Goal: Communication & Community: Answer question/provide support

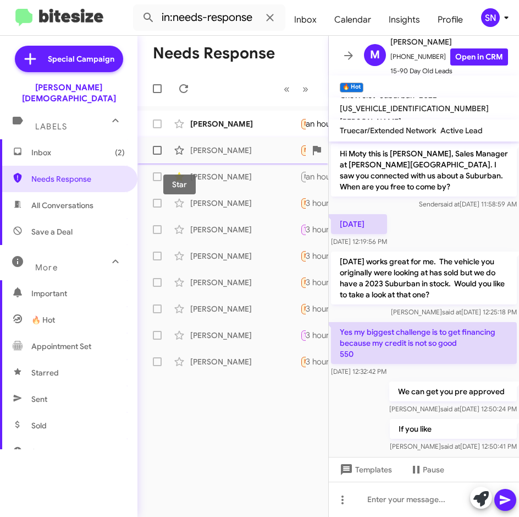
scroll to position [14, 0]
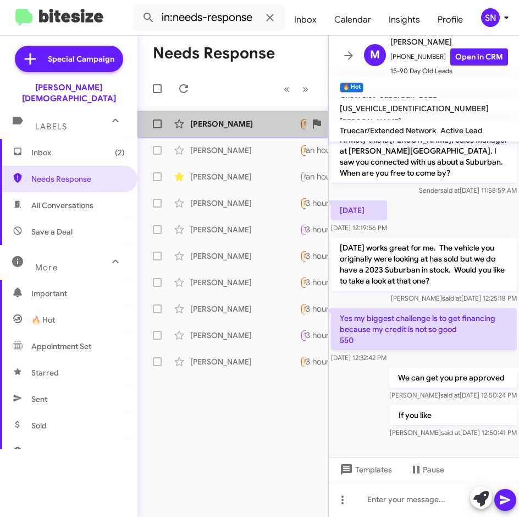
click at [225, 127] on div "[PERSON_NAME]" at bounding box center [245, 123] width 110 height 11
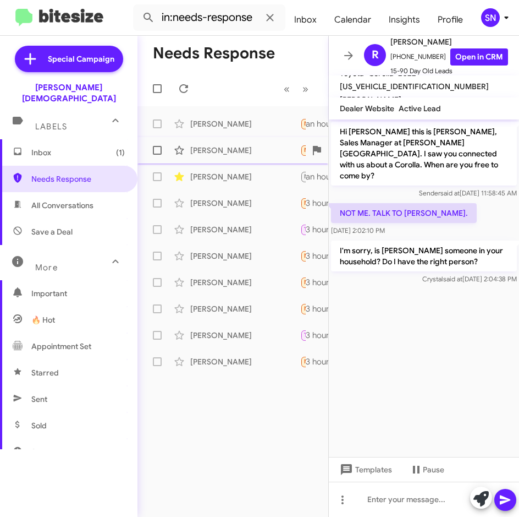
click at [227, 144] on div "[PERSON_NAME] Needs Response Buick GMC Lead Hi crystal, I already spoke to some…" at bounding box center [232, 150] width 173 height 22
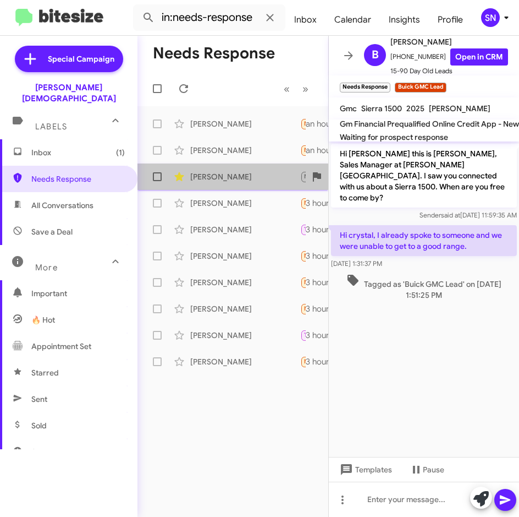
click at [227, 185] on div "[PERSON_NAME] Not-Interested Call Them Needs Response Buick GMC Lead Call me an…" at bounding box center [232, 177] width 173 height 22
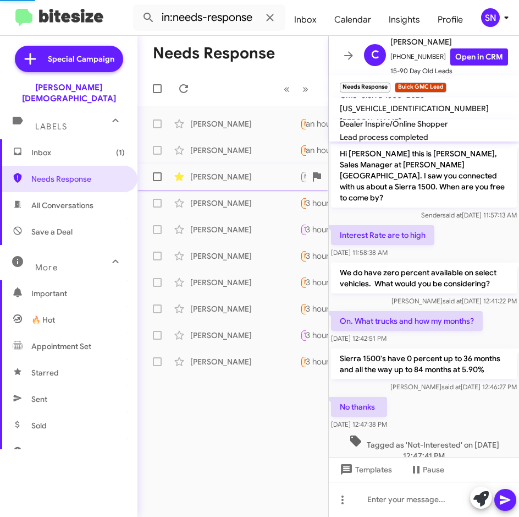
scroll to position [202, 0]
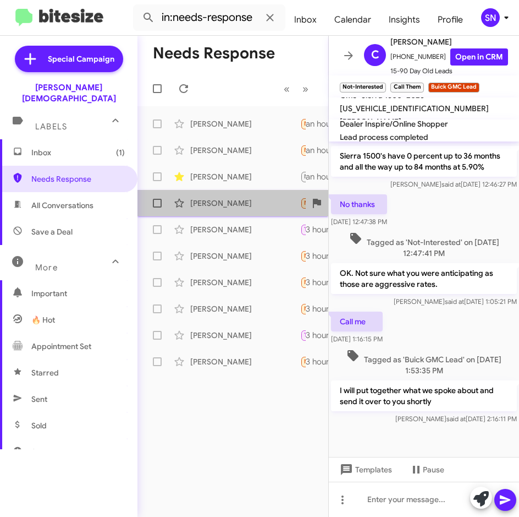
click at [226, 207] on div "[PERSON_NAME]" at bounding box center [245, 203] width 110 height 11
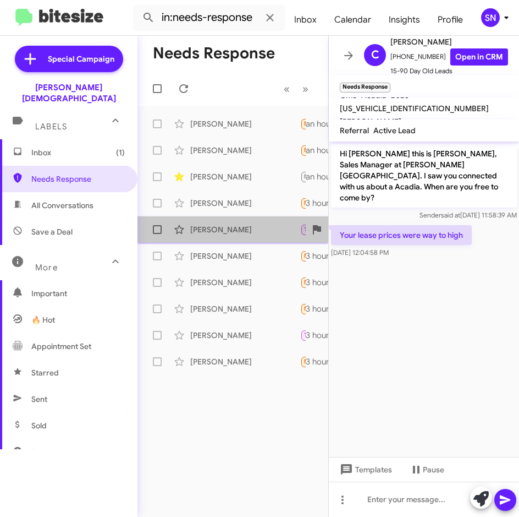
click at [229, 228] on div "[PERSON_NAME]" at bounding box center [245, 229] width 110 height 11
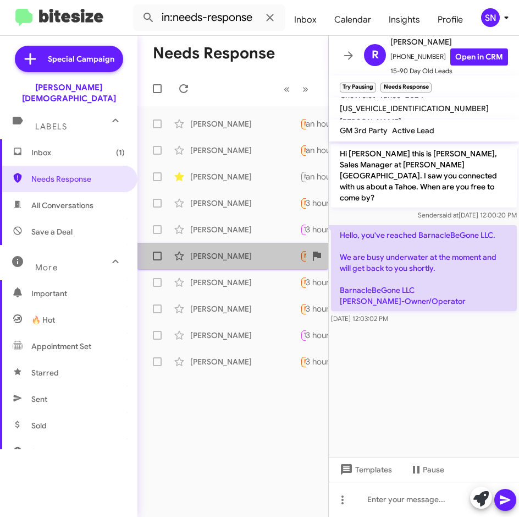
click at [229, 252] on div "[PERSON_NAME]" at bounding box center [245, 255] width 110 height 11
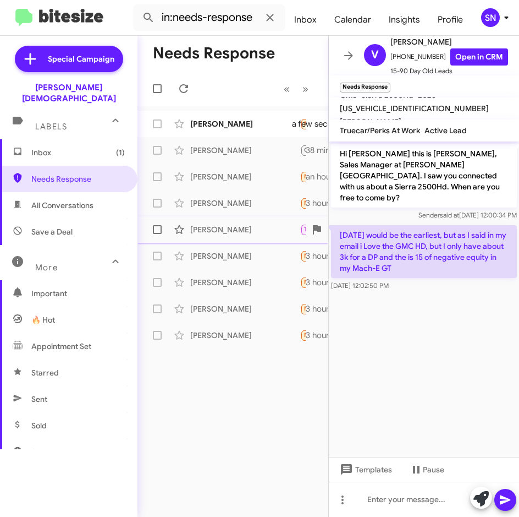
click at [228, 234] on div "[PERSON_NAME]" at bounding box center [245, 229] width 110 height 11
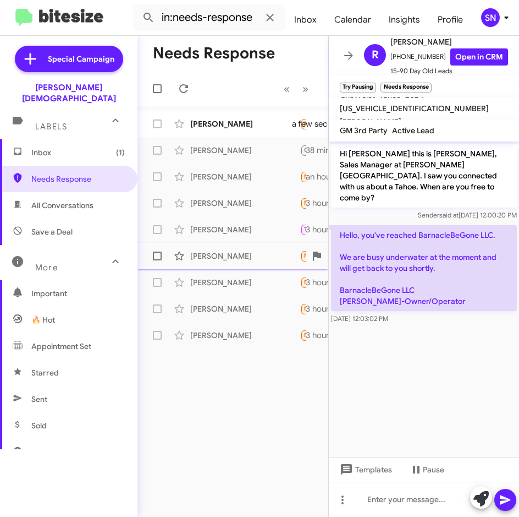
click at [227, 254] on div "[PERSON_NAME]" at bounding box center [245, 255] width 110 height 11
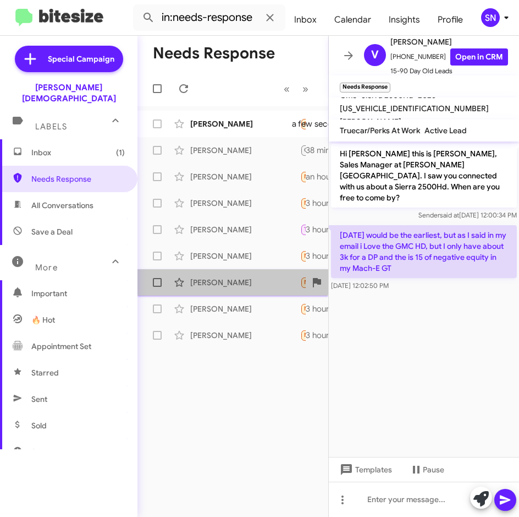
click at [227, 276] on div "[PERSON_NAME] Needs Response 🔥 Hot Any manual gt mustangs 3 hours ago" at bounding box center [232, 282] width 173 height 22
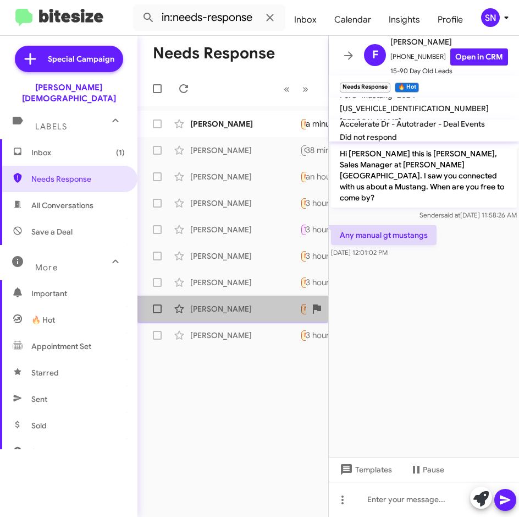
click at [228, 303] on div "[PERSON_NAME] Needs Response No thanks. Price difference was to much 3 hours ago" at bounding box center [232, 309] width 173 height 22
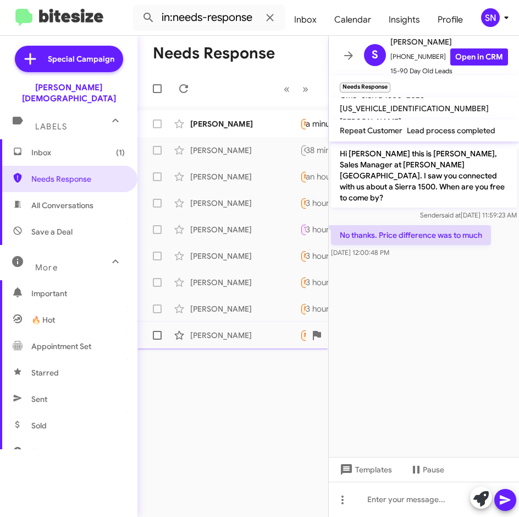
click at [213, 333] on div "[PERSON_NAME]" at bounding box center [245, 335] width 110 height 11
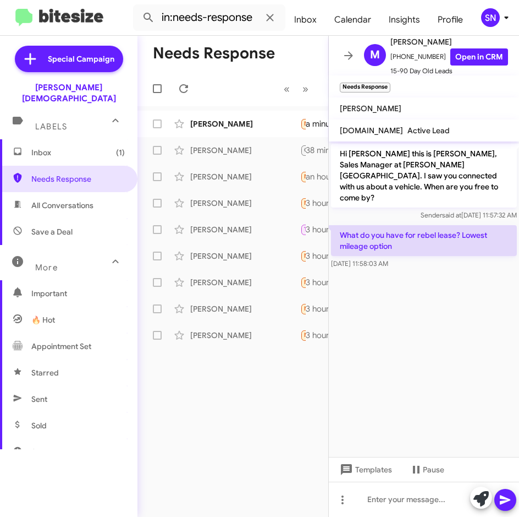
click at [60, 386] on span "Sent" at bounding box center [69, 399] width 138 height 26
type input "in:sent"
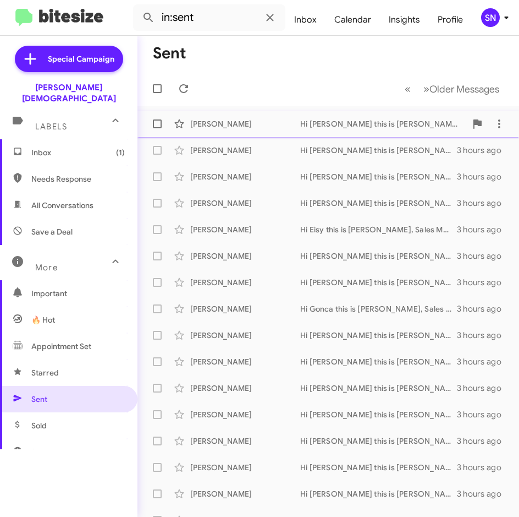
click at [262, 128] on div "[PERSON_NAME]" at bounding box center [245, 123] width 110 height 11
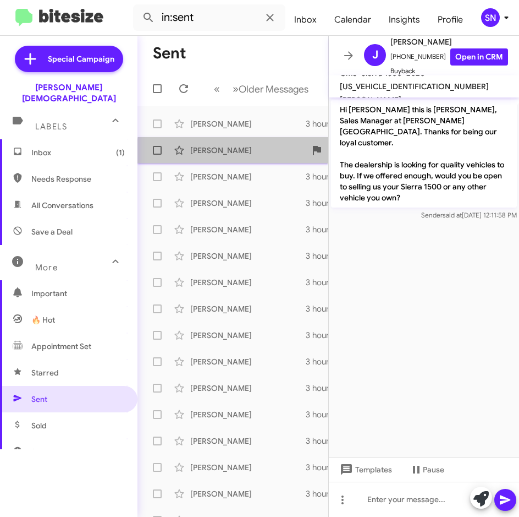
click at [268, 156] on div "[PERSON_NAME] Hi [PERSON_NAME] this is [PERSON_NAME], Sales Manager at [PERSON_…" at bounding box center [232, 150] width 173 height 22
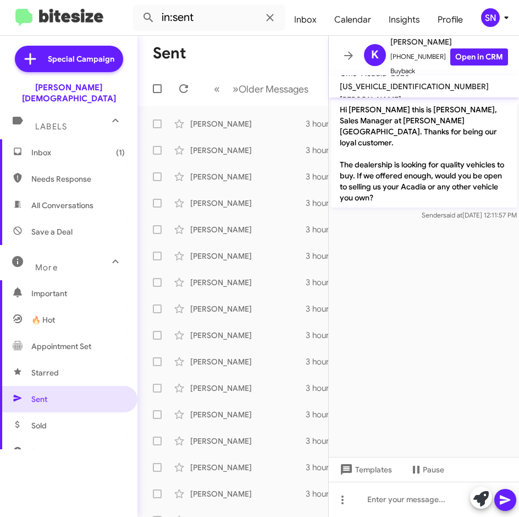
click at [73, 148] on span "Inbox (1)" at bounding box center [69, 152] width 138 height 26
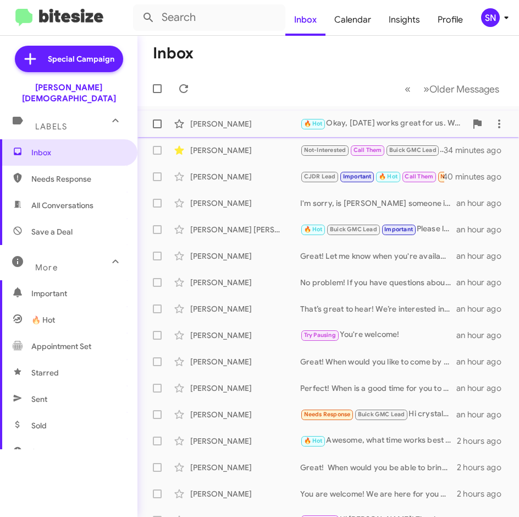
click at [238, 134] on div "[PERSON_NAME] 🔥 Hot Okay, [DATE] works great for us. What time works best for y…" at bounding box center [328, 124] width 364 height 22
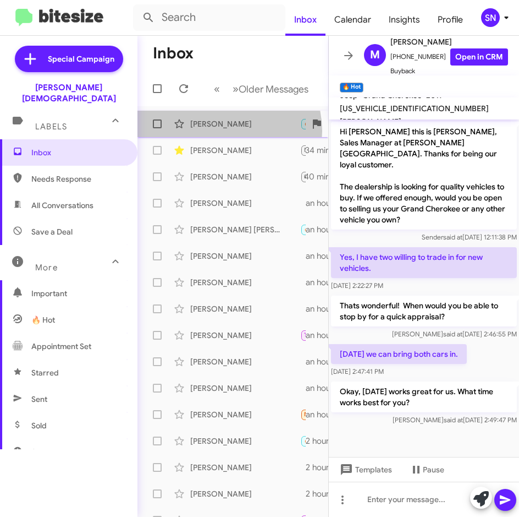
click at [221, 131] on div "[PERSON_NAME] 🔥 Hot Okay, [DATE] works great for us. What time works best for y…" at bounding box center [232, 124] width 173 height 22
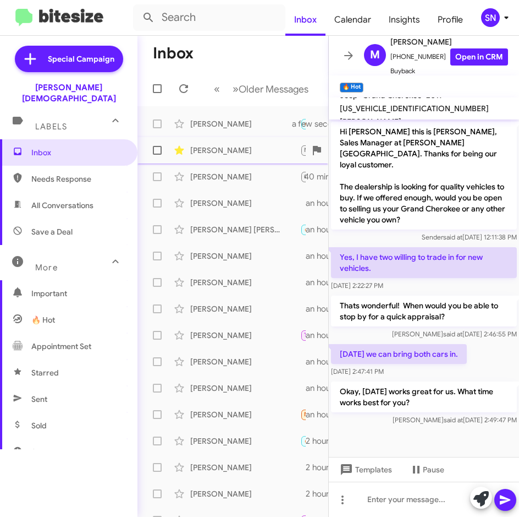
click at [221, 151] on div "[PERSON_NAME]" at bounding box center [245, 150] width 110 height 11
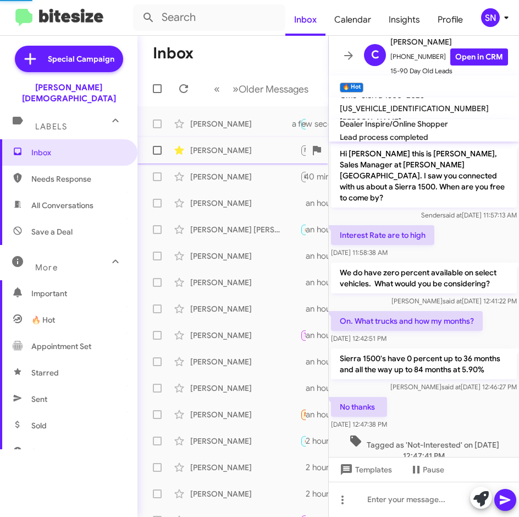
scroll to position [202, 0]
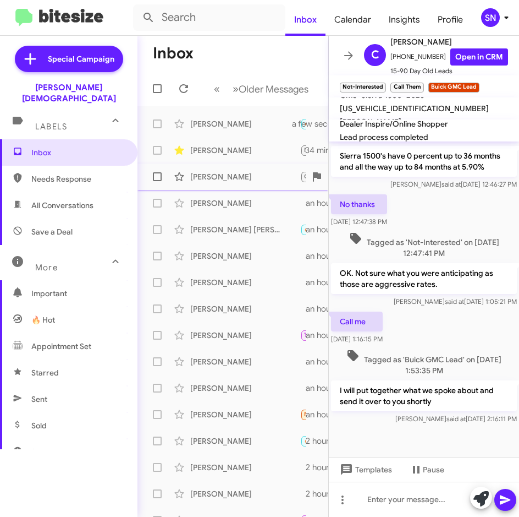
click at [222, 172] on div "[PERSON_NAME]" at bounding box center [245, 176] width 110 height 11
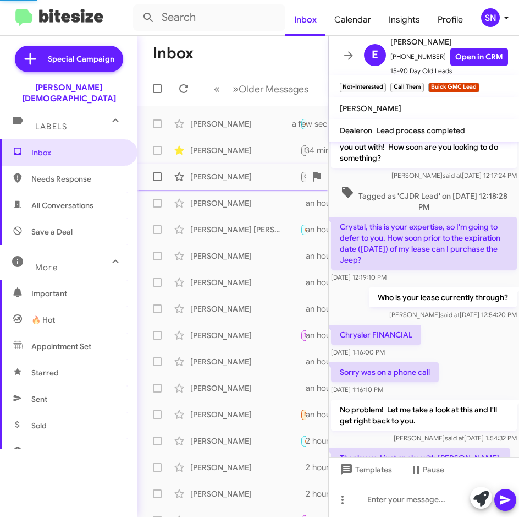
scroll to position [245, 0]
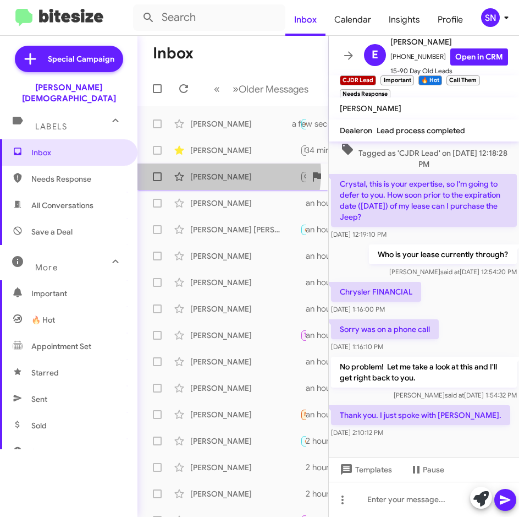
click at [216, 173] on div "[PERSON_NAME]" at bounding box center [245, 176] width 110 height 11
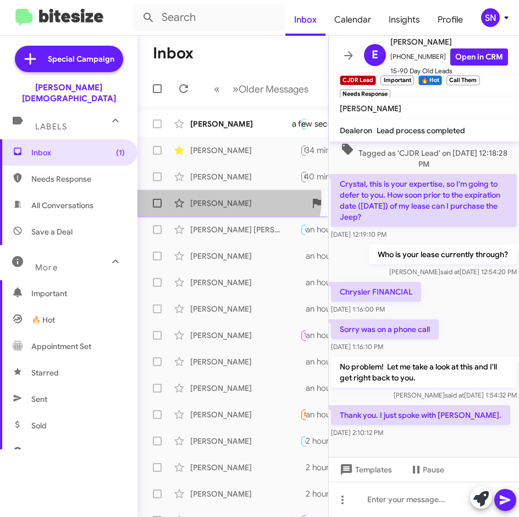
click at [228, 199] on div "[PERSON_NAME]" at bounding box center [245, 203] width 110 height 11
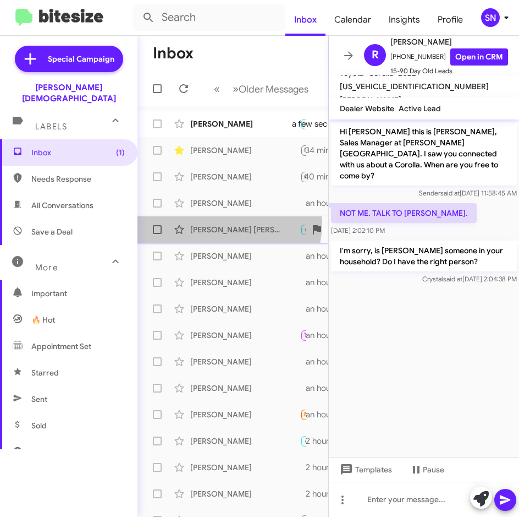
click at [223, 223] on div "[PERSON_NAME] [PERSON_NAME] 🔥 Hot Buick GMC Lead Important Please let me know y…" at bounding box center [232, 229] width 173 height 22
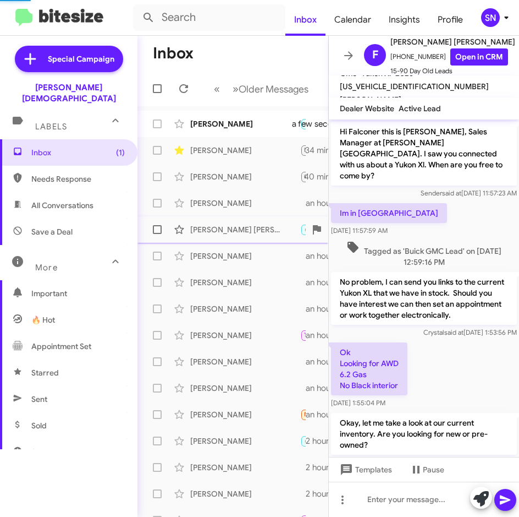
scroll to position [439, 0]
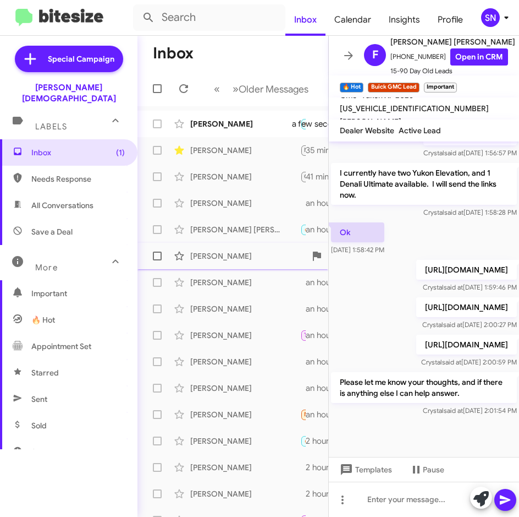
click at [227, 250] on div "[PERSON_NAME] Great! Let me know when you're available, and I'll set up an appo…" at bounding box center [232, 256] width 173 height 22
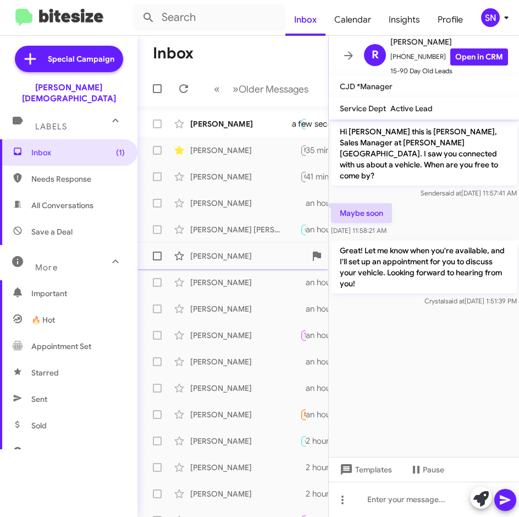
click at [239, 249] on div "[PERSON_NAME] Great! Let me know when you're available, and I'll set up an appo…" at bounding box center [232, 256] width 173 height 22
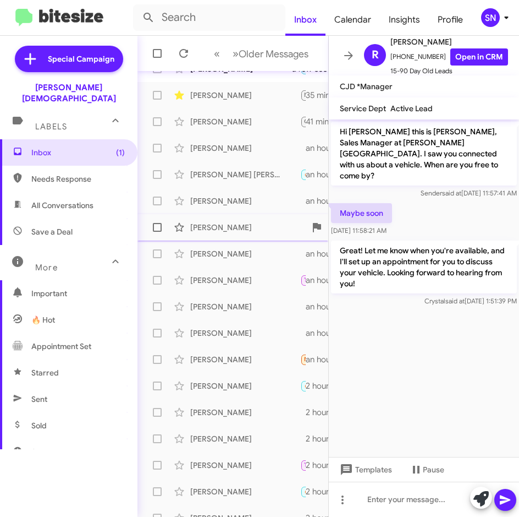
click at [238, 229] on div "[PERSON_NAME]" at bounding box center [245, 227] width 110 height 11
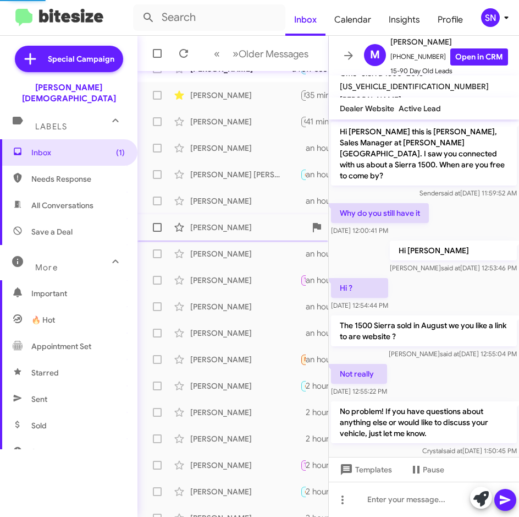
scroll to position [10, 0]
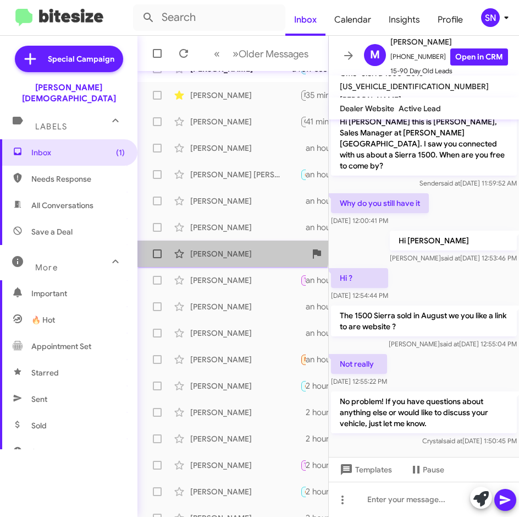
click at [233, 246] on div "[PERSON_NAME] That’s great to hear! We’re interested in buying quality vehicles…" at bounding box center [232, 254] width 173 height 22
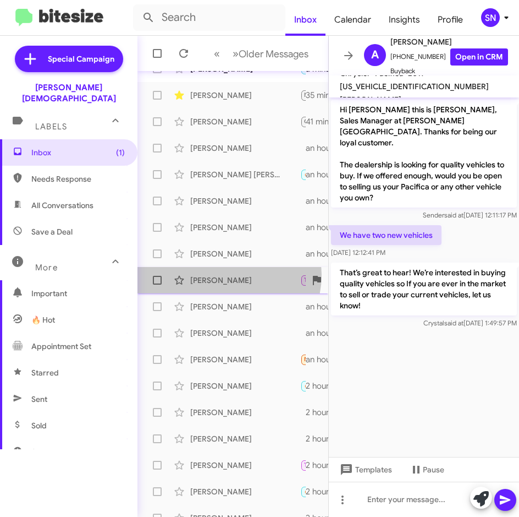
click at [223, 275] on div "[PERSON_NAME]" at bounding box center [245, 280] width 110 height 11
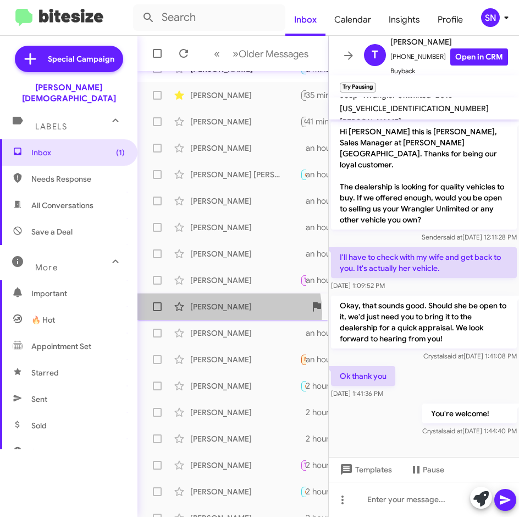
click at [226, 311] on div "[PERSON_NAME] Great! When would you like to come by to discuss your Model X and…" at bounding box center [232, 306] width 173 height 22
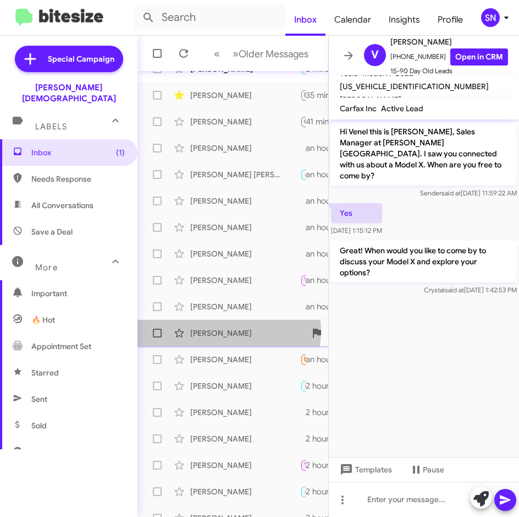
click at [220, 331] on div "[PERSON_NAME]" at bounding box center [245, 332] width 110 height 11
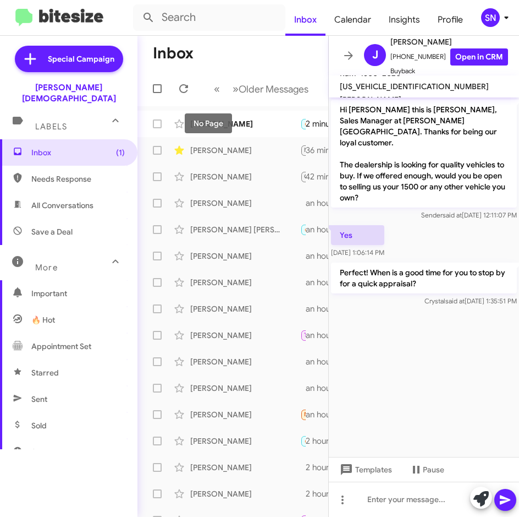
click at [224, 125] on div "No Page" at bounding box center [208, 123] width 47 height 20
click at [238, 127] on div "[PERSON_NAME]" at bounding box center [245, 123] width 110 height 11
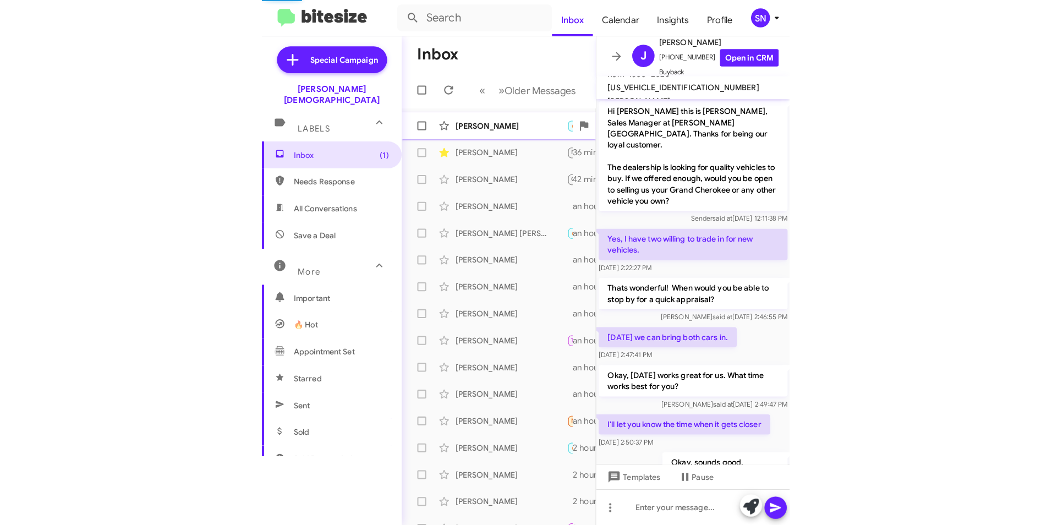
scroll to position [32, 0]
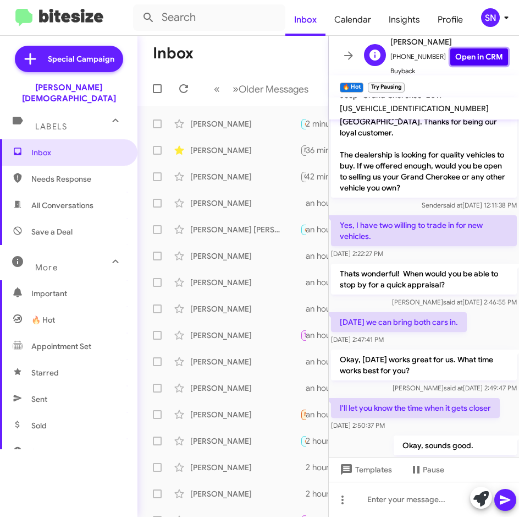
click at [473, 59] on link "Open in CRM" at bounding box center [480, 56] width 58 height 17
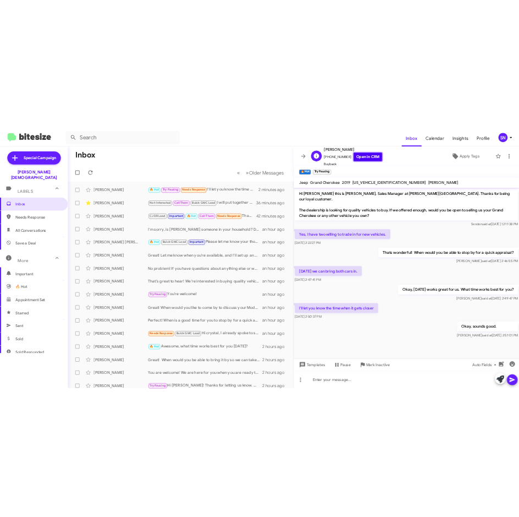
scroll to position [0, 0]
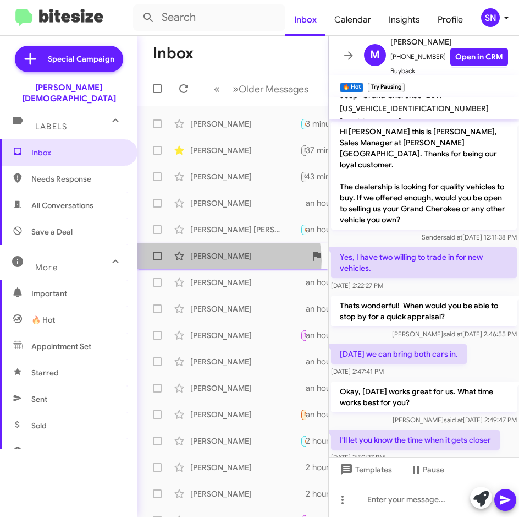
click at [223, 260] on div "[PERSON_NAME]" at bounding box center [245, 255] width 110 height 11
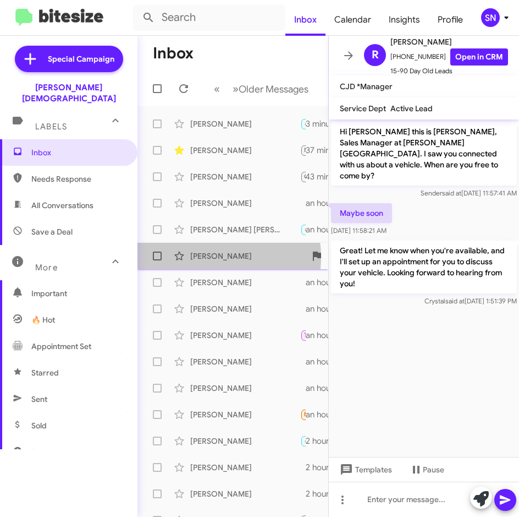
click at [206, 257] on div "[PERSON_NAME]" at bounding box center [245, 255] width 110 height 11
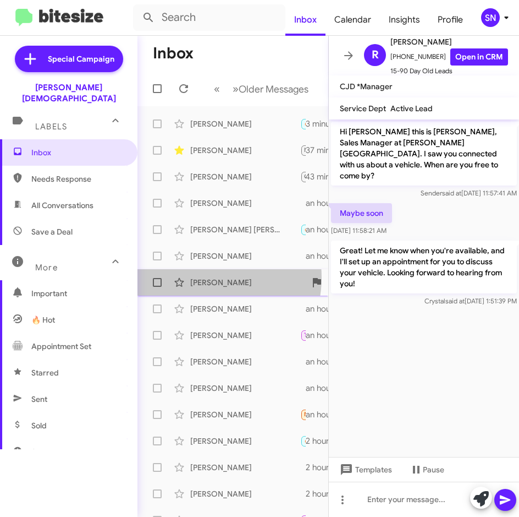
click at [206, 277] on div "[PERSON_NAME]" at bounding box center [245, 282] width 110 height 11
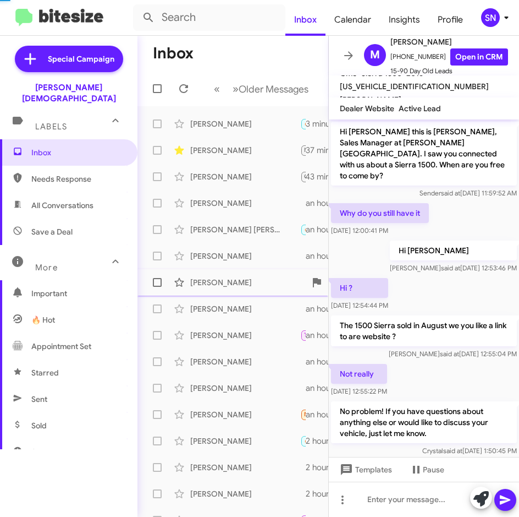
scroll to position [10, 0]
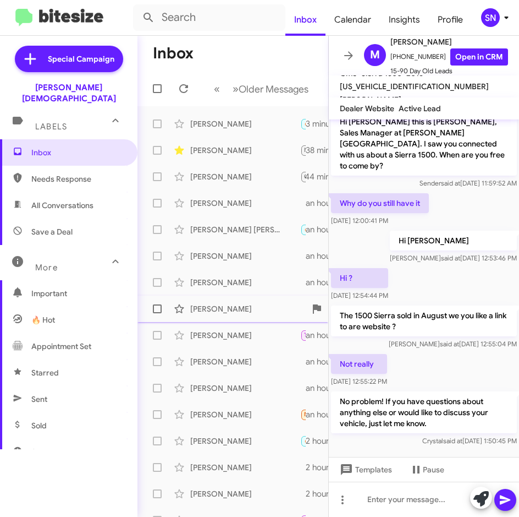
click at [211, 305] on div "[PERSON_NAME]" at bounding box center [245, 308] width 110 height 11
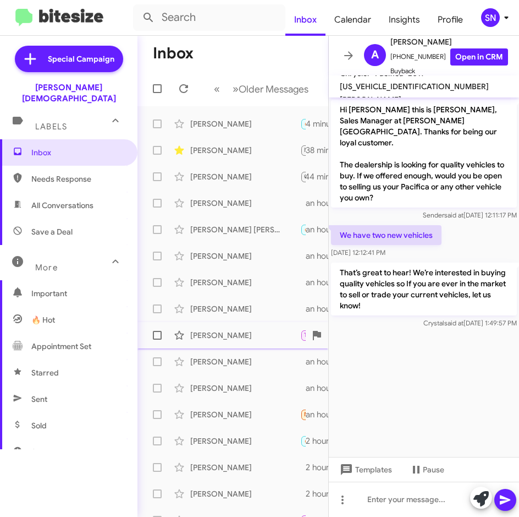
click at [213, 332] on div "[PERSON_NAME]" at bounding box center [245, 335] width 110 height 11
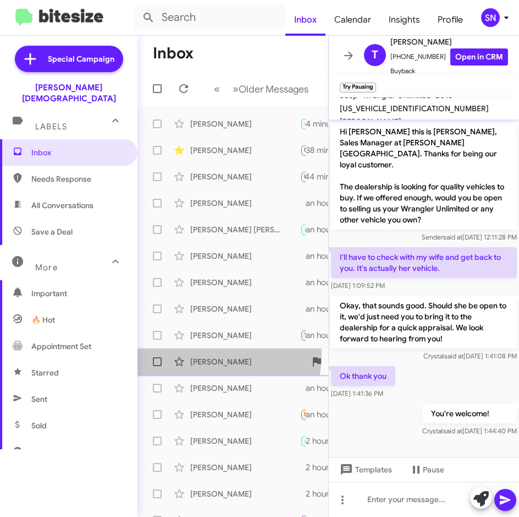
click at [216, 355] on div "[PERSON_NAME] Great! When would you like to come by to discuss your Model X and…" at bounding box center [232, 361] width 173 height 22
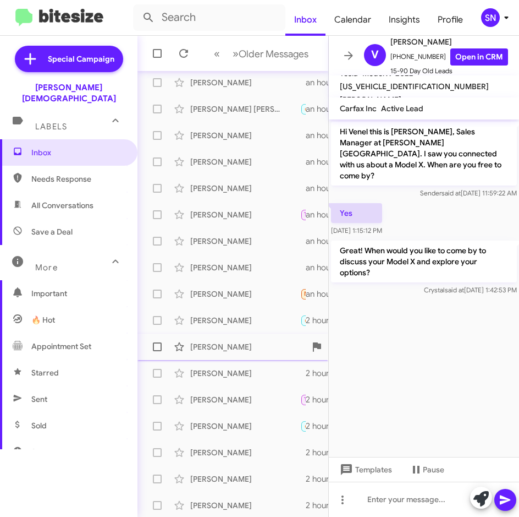
scroll to position [122, 0]
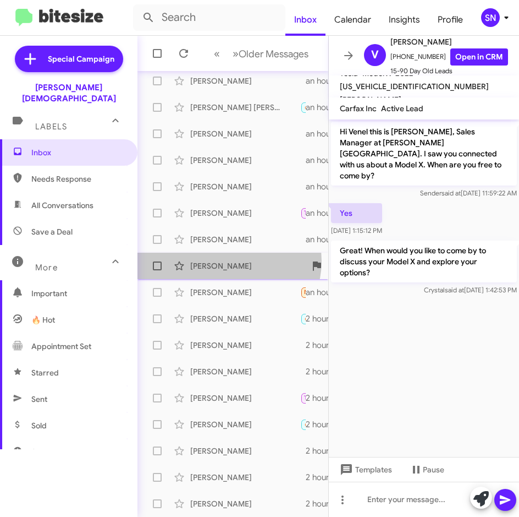
click at [225, 261] on div "[PERSON_NAME]" at bounding box center [245, 265] width 110 height 11
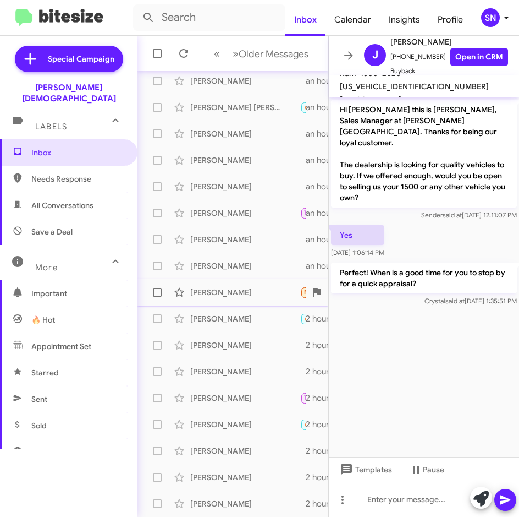
click at [228, 295] on div "[PERSON_NAME]" at bounding box center [245, 292] width 110 height 11
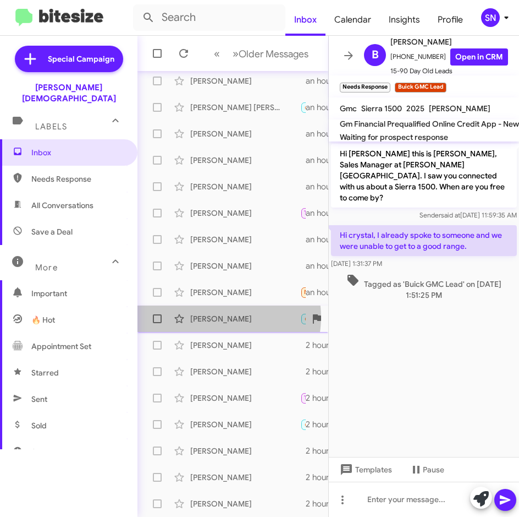
click at [215, 317] on div "[PERSON_NAME]" at bounding box center [245, 318] width 110 height 11
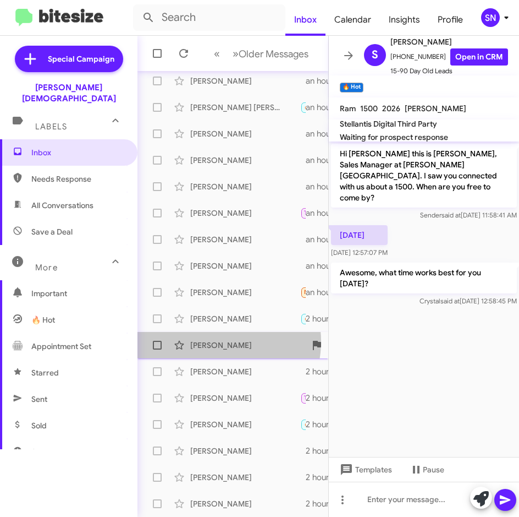
click at [211, 341] on div "[PERSON_NAME]" at bounding box center [245, 344] width 110 height 11
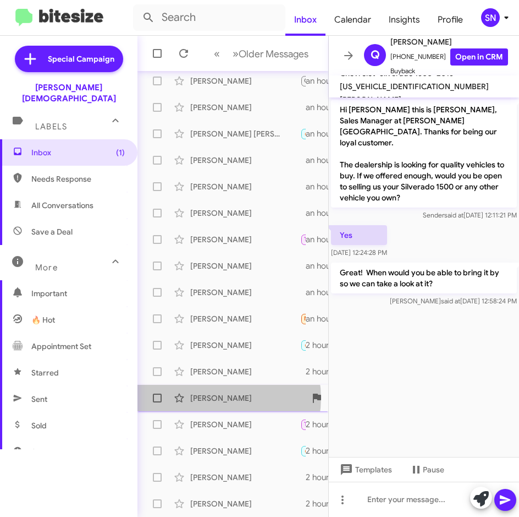
click at [220, 398] on div "[PERSON_NAME]" at bounding box center [245, 397] width 110 height 11
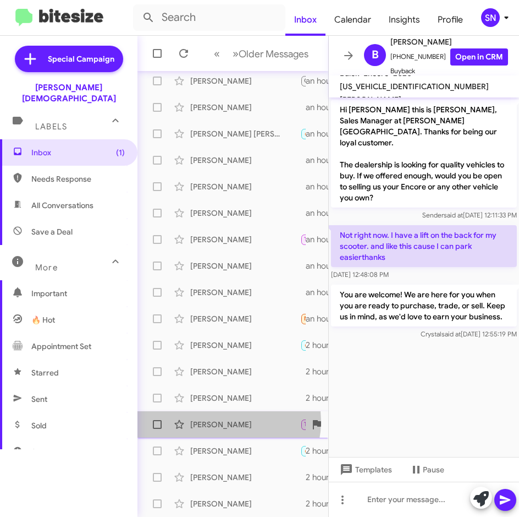
click at [220, 421] on div "[PERSON_NAME]" at bounding box center [245, 424] width 110 height 11
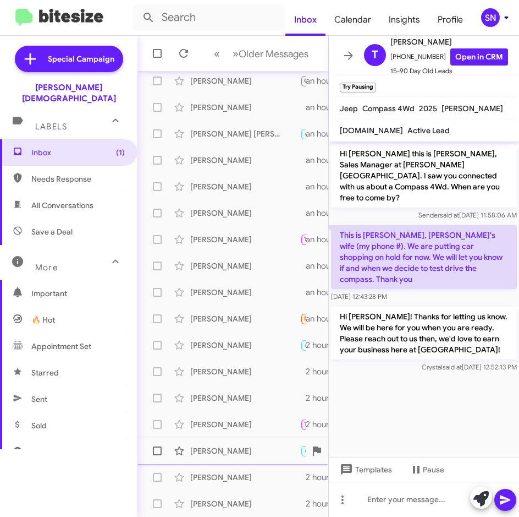
click at [220, 447] on div "[PERSON_NAME]" at bounding box center [245, 450] width 110 height 11
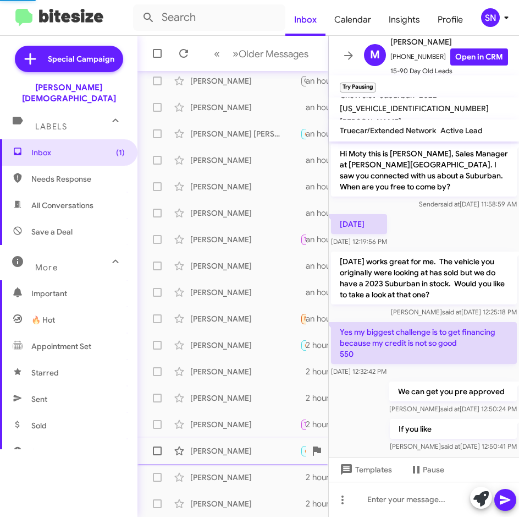
scroll to position [14, 0]
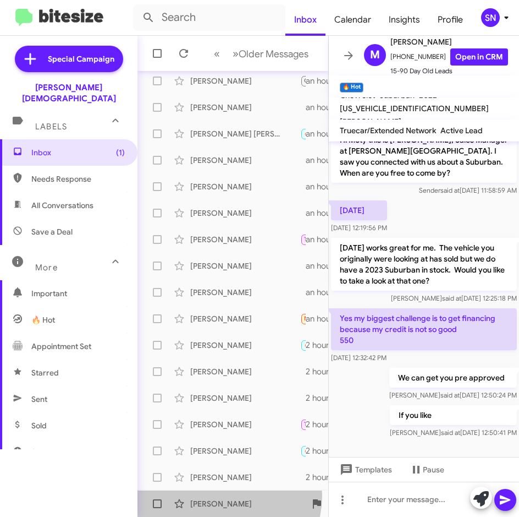
click at [221, 495] on div "[PERSON_NAME] [URL][DOMAIN_NAME][PERSON_NAME][US_VEHICLE_IDENTIFICATION_NUMBER]…" at bounding box center [232, 503] width 173 height 22
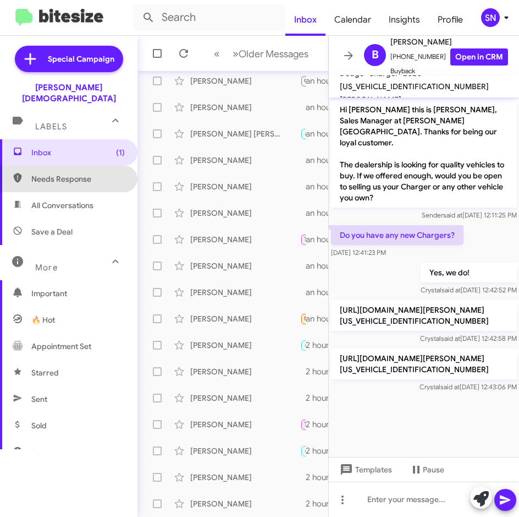
click at [80, 176] on span "Needs Response" at bounding box center [69, 179] width 138 height 26
type input "in:needs-response"
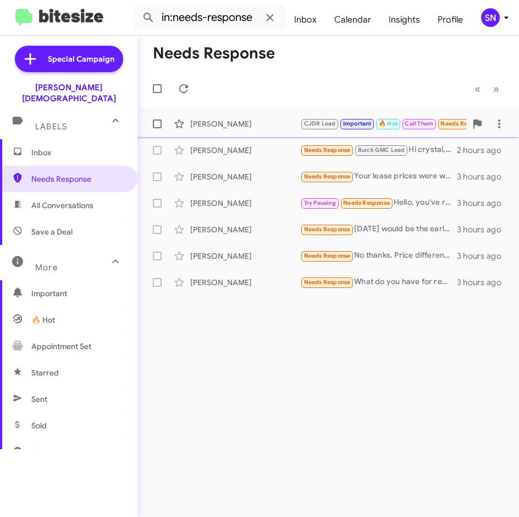
click at [244, 129] on div "[PERSON_NAME]" at bounding box center [245, 123] width 110 height 11
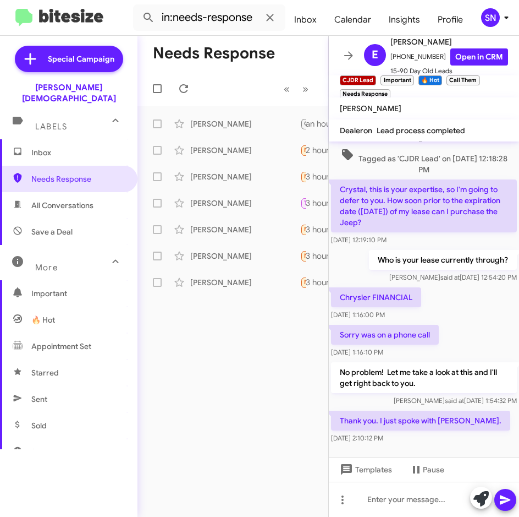
scroll to position [245, 0]
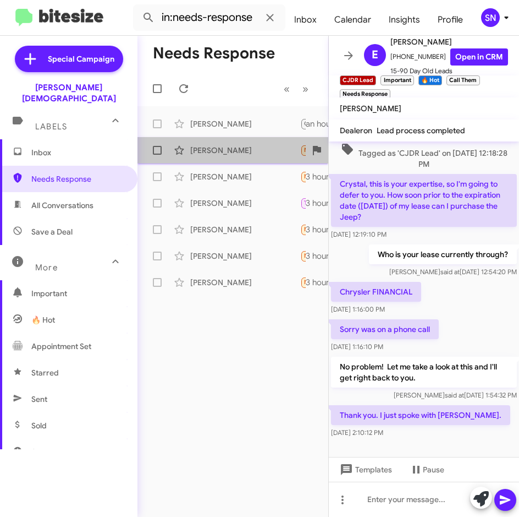
click at [224, 152] on div "[PERSON_NAME]" at bounding box center [245, 150] width 110 height 11
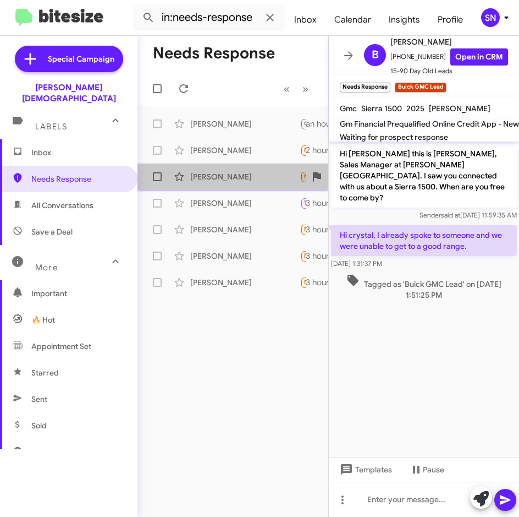
click at [231, 180] on div "[PERSON_NAME]" at bounding box center [245, 176] width 110 height 11
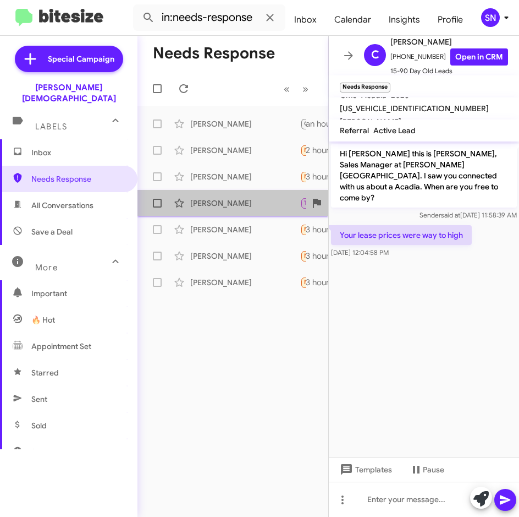
click at [230, 210] on div "[PERSON_NAME] Try Pausing Needs Response Hello, you've reached BarnacleBeGone L…" at bounding box center [232, 203] width 173 height 22
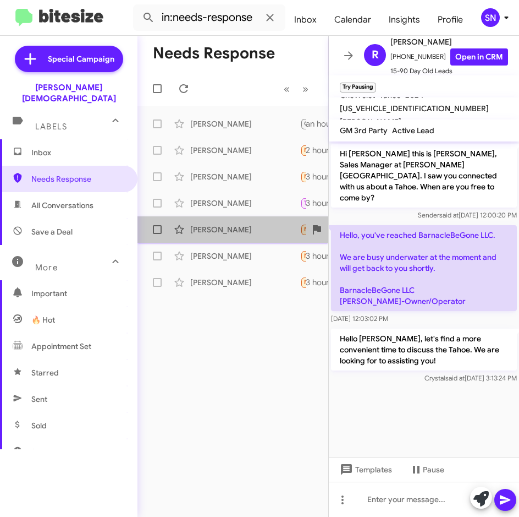
click at [231, 231] on div "[PERSON_NAME]" at bounding box center [245, 229] width 110 height 11
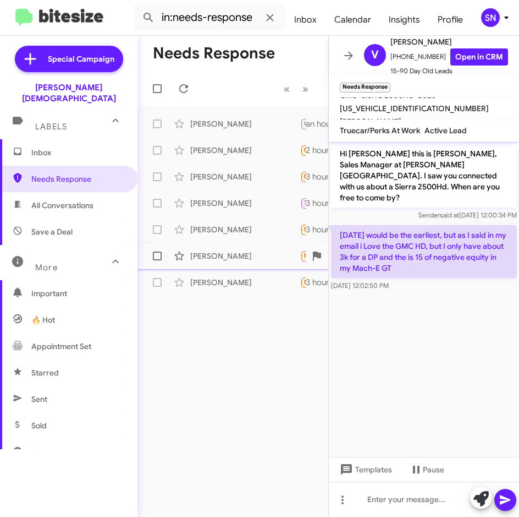
click at [235, 250] on div "[PERSON_NAME]" at bounding box center [245, 255] width 110 height 11
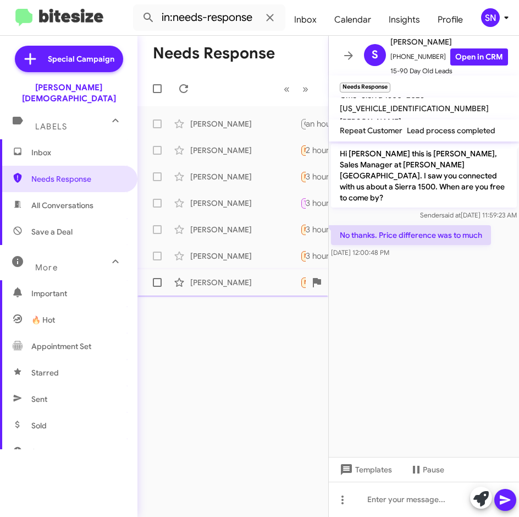
click at [234, 271] on div "[PERSON_NAME] Needs Response What do you have for rebel lease? Lowest mileage o…" at bounding box center [232, 282] width 173 height 22
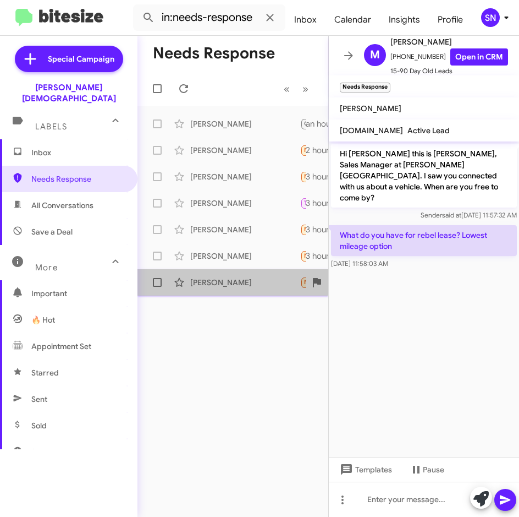
click at [232, 277] on div "[PERSON_NAME]" at bounding box center [245, 282] width 110 height 11
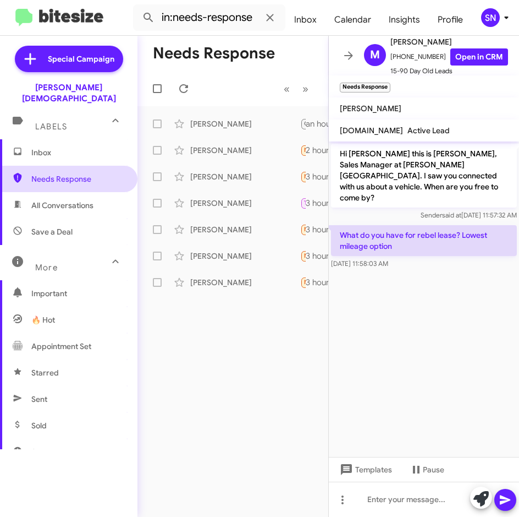
click at [75, 173] on span "Needs Response" at bounding box center [78, 178] width 94 height 11
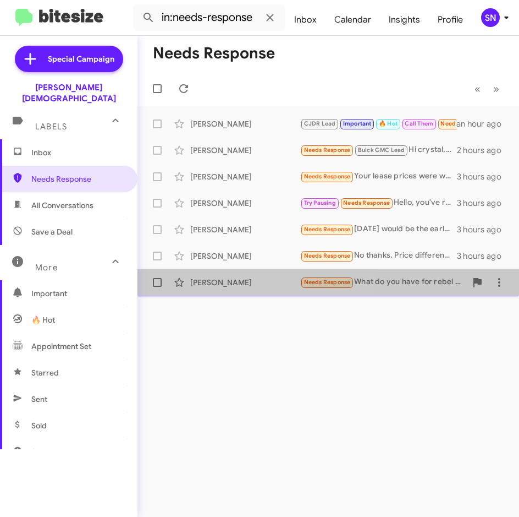
click at [238, 286] on div "[PERSON_NAME]" at bounding box center [245, 282] width 110 height 11
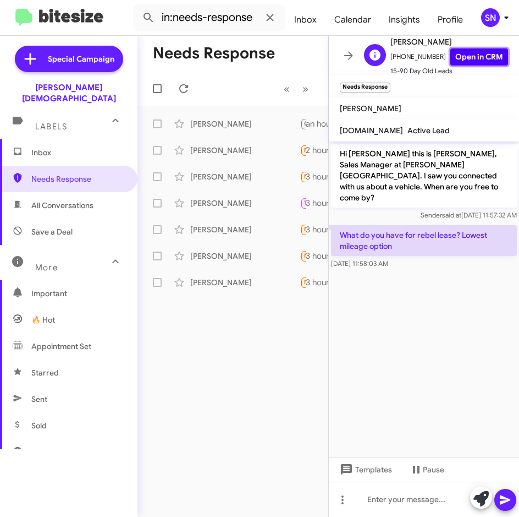
click at [459, 52] on link "Open in CRM" at bounding box center [480, 56] width 58 height 17
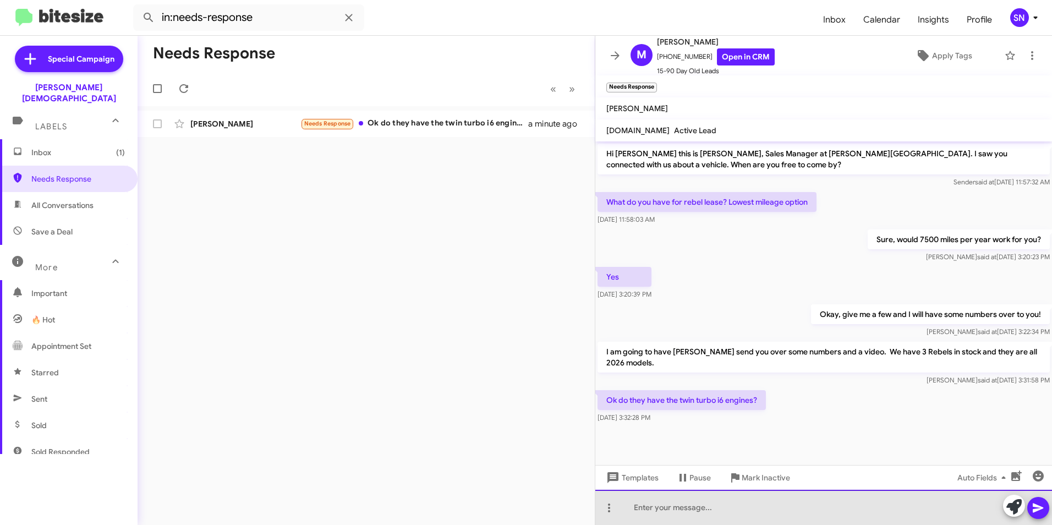
click at [519, 500] on div at bounding box center [823, 507] width 457 height 35
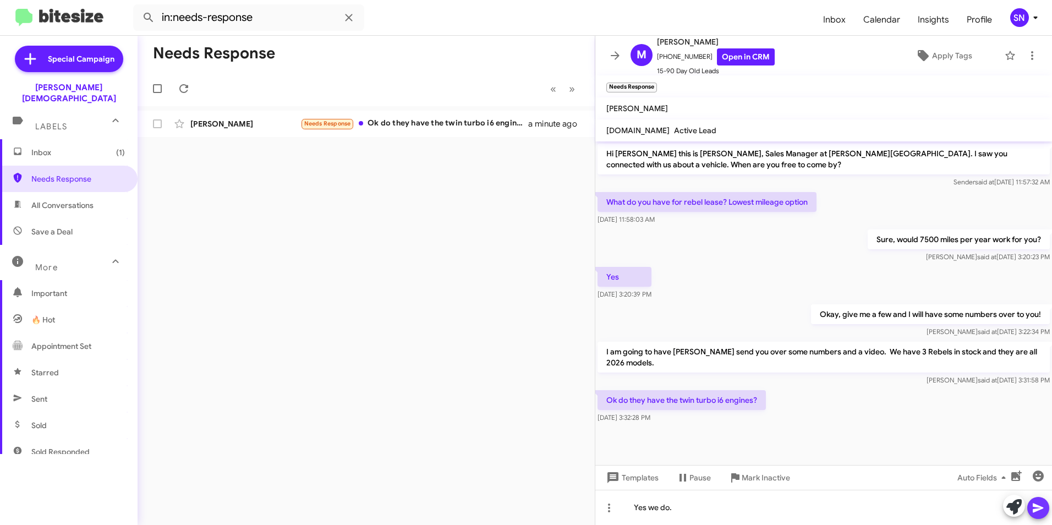
click at [519, 507] on icon at bounding box center [1038, 507] width 13 height 13
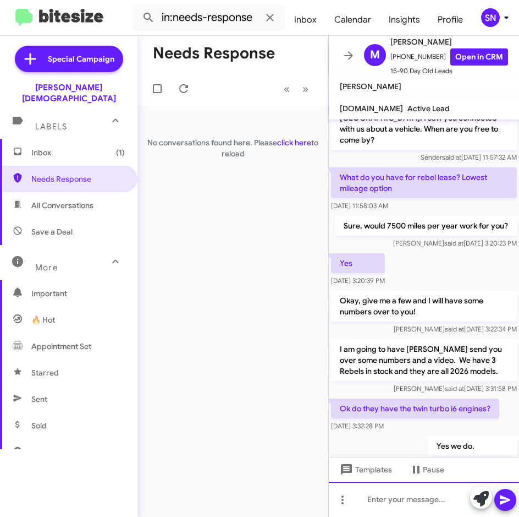
scroll to position [72, 0]
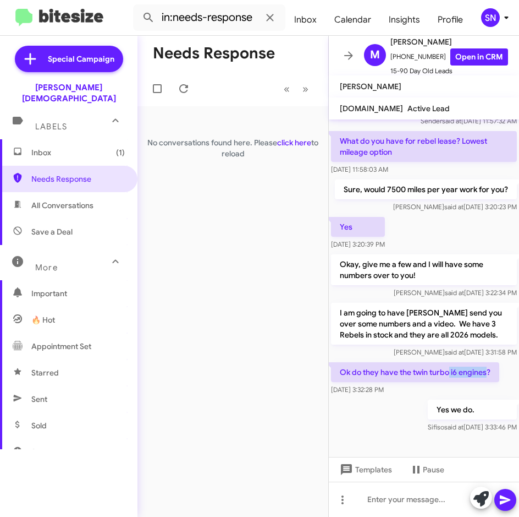
drag, startPoint x: 451, startPoint y: 374, endPoint x: 488, endPoint y: 374, distance: 36.9
click at [488, 374] on p "Ok do they have the twin turbo i6 engines?" at bounding box center [415, 372] width 168 height 20
click at [379, 408] on div "Yes we do. [PERSON_NAME] said at [DATE] 3:33:46 PM" at bounding box center [424, 415] width 190 height 37
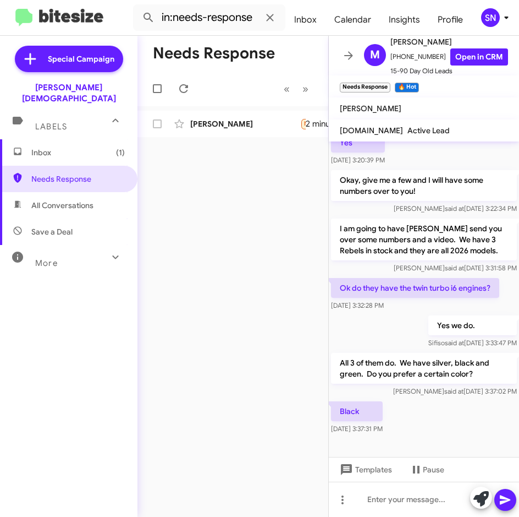
scroll to position [185, 0]
